Goal: Information Seeking & Learning: Learn about a topic

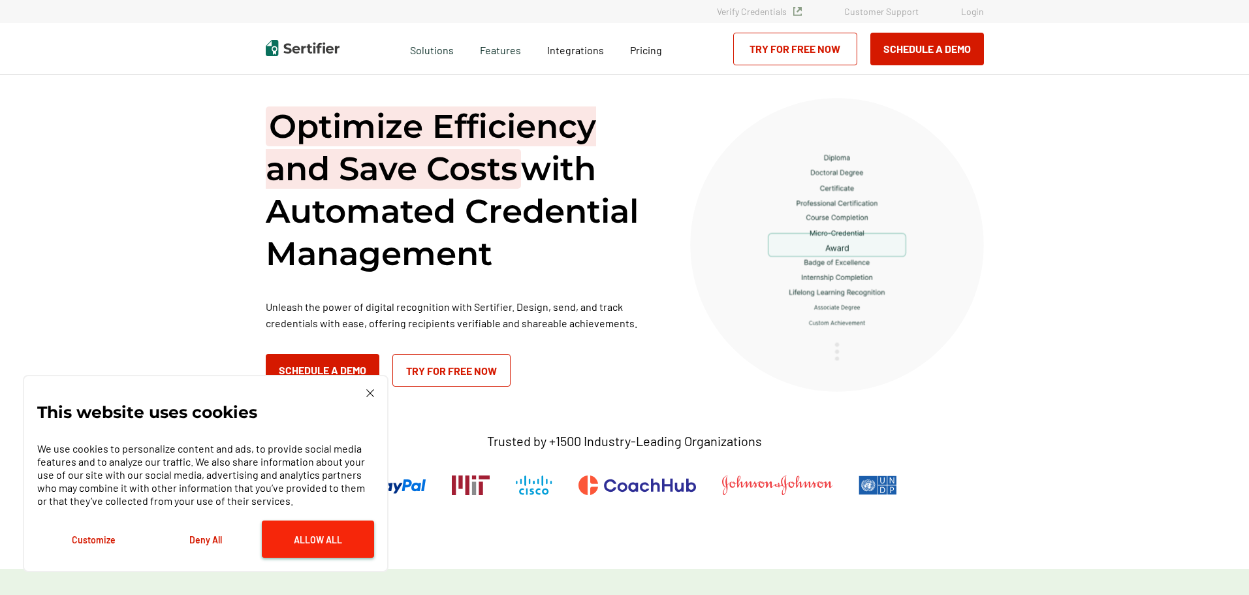
click at [294, 537] on button "Allow All" at bounding box center [318, 538] width 112 height 37
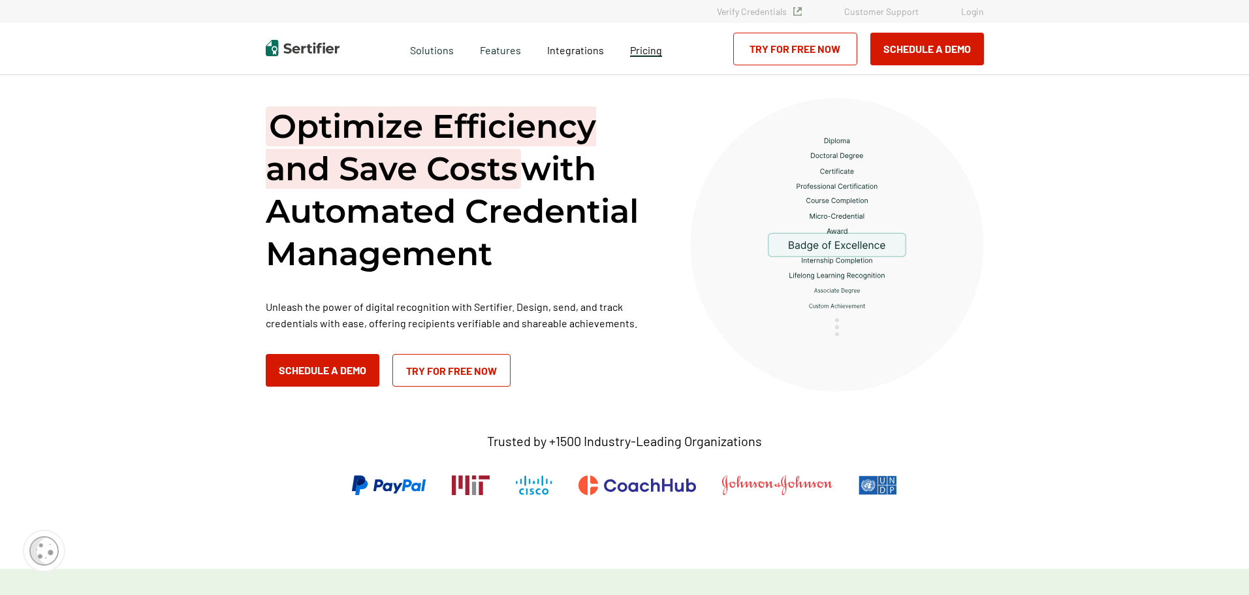
click at [656, 57] on link "Pricing" at bounding box center [646, 48] width 32 height 16
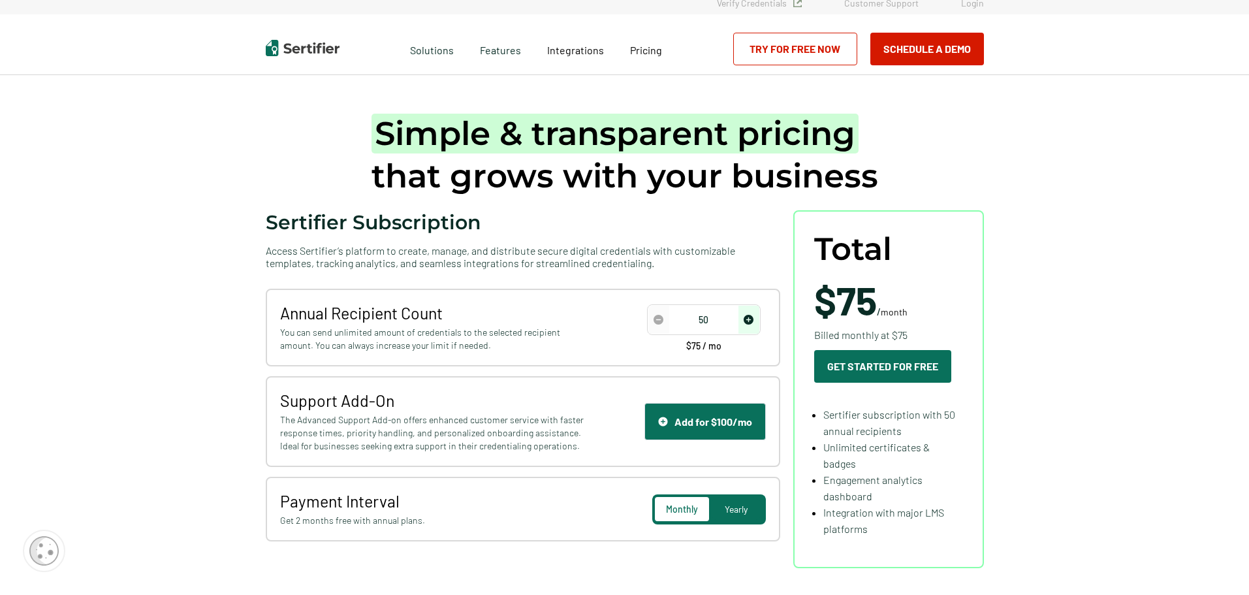
scroll to position [65, 0]
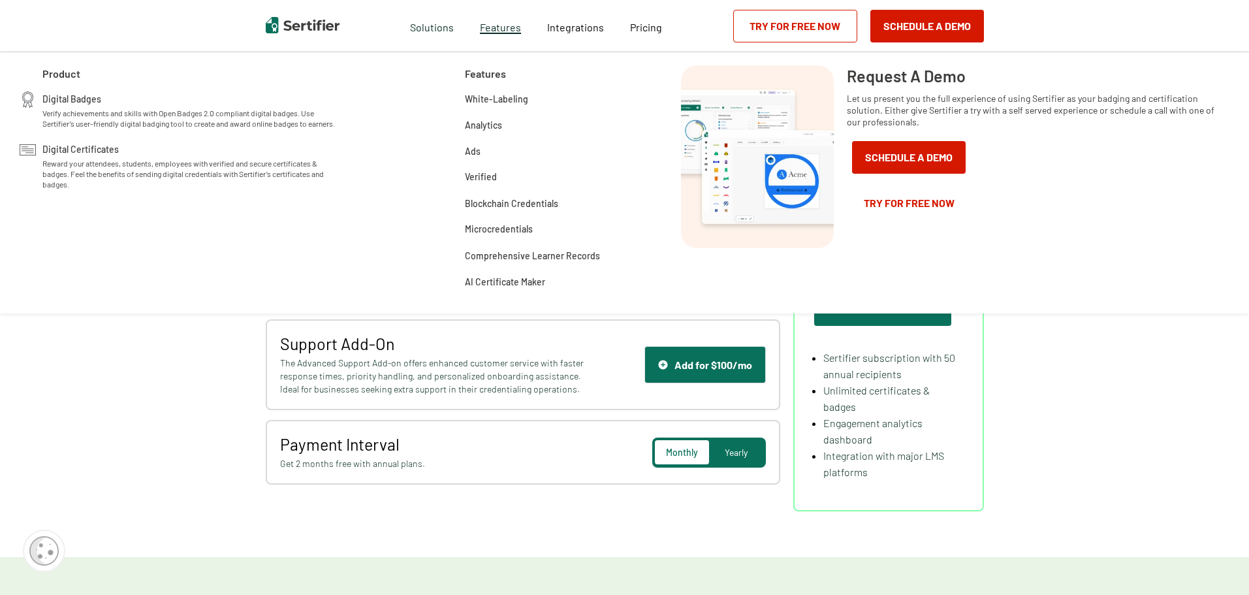
click at [505, 29] on span "Features" at bounding box center [500, 26] width 41 height 16
click at [94, 151] on span "Digital Certificates" at bounding box center [80, 148] width 76 height 13
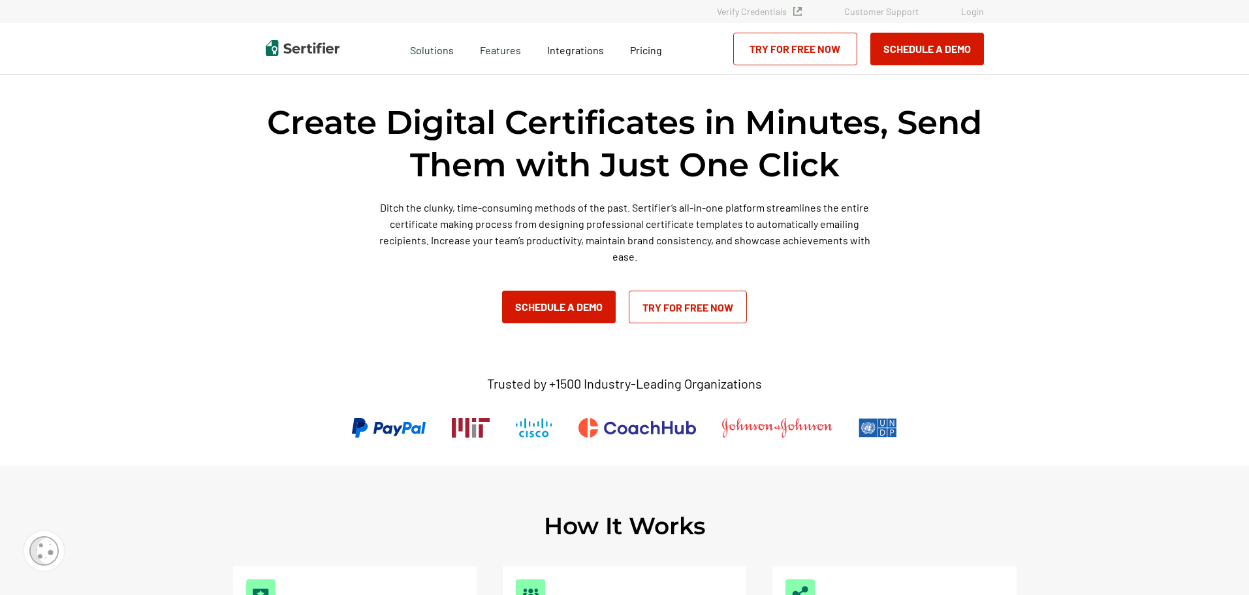
click at [320, 48] on img at bounding box center [303, 48] width 74 height 16
